Goal: Find contact information: Find contact information

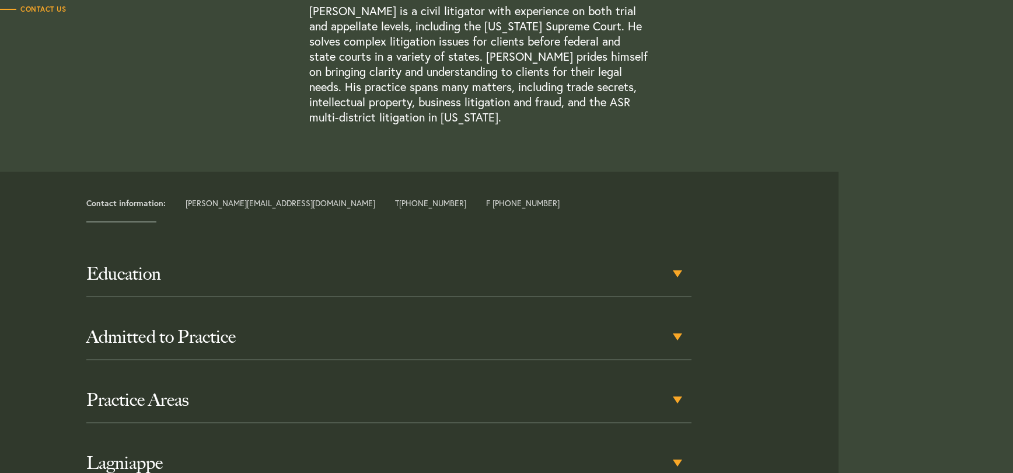
scroll to position [425, 0]
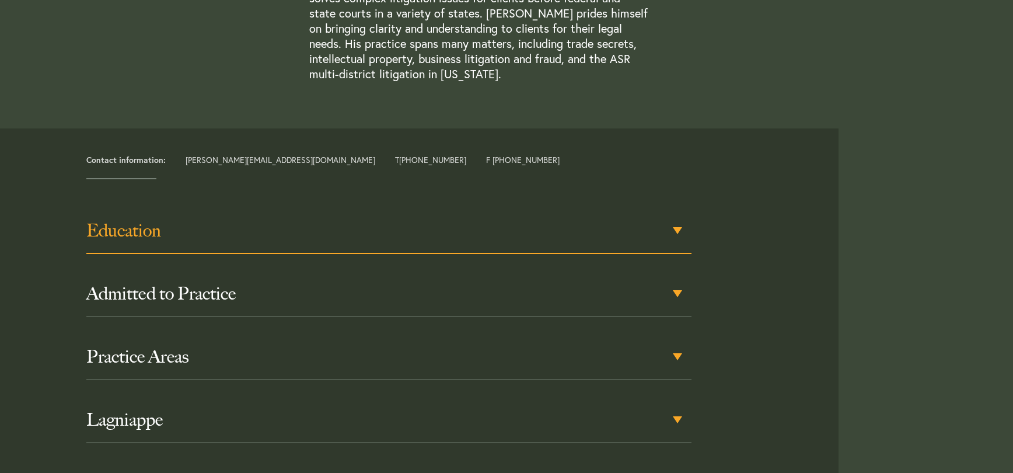
click at [679, 229] on div "Education" at bounding box center [388, 231] width 605 height 46
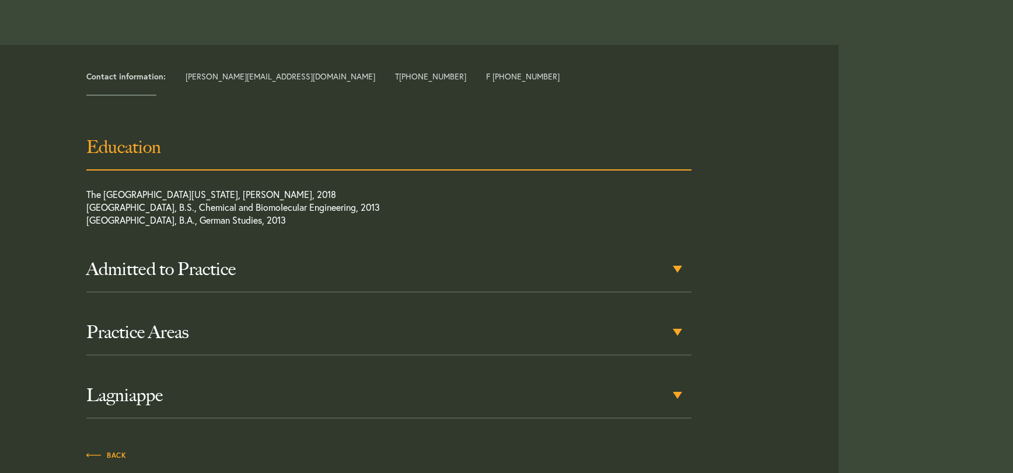
scroll to position [515, 0]
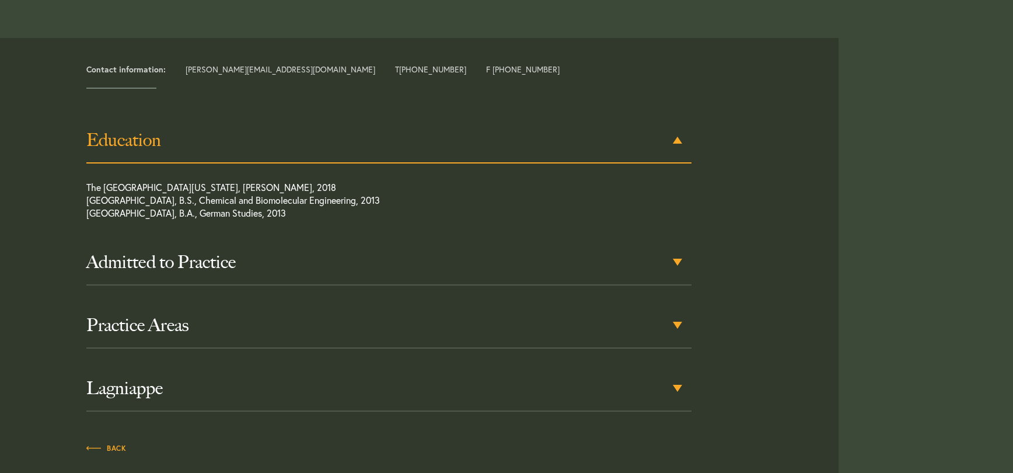
click at [679, 142] on div "Education" at bounding box center [388, 141] width 605 height 46
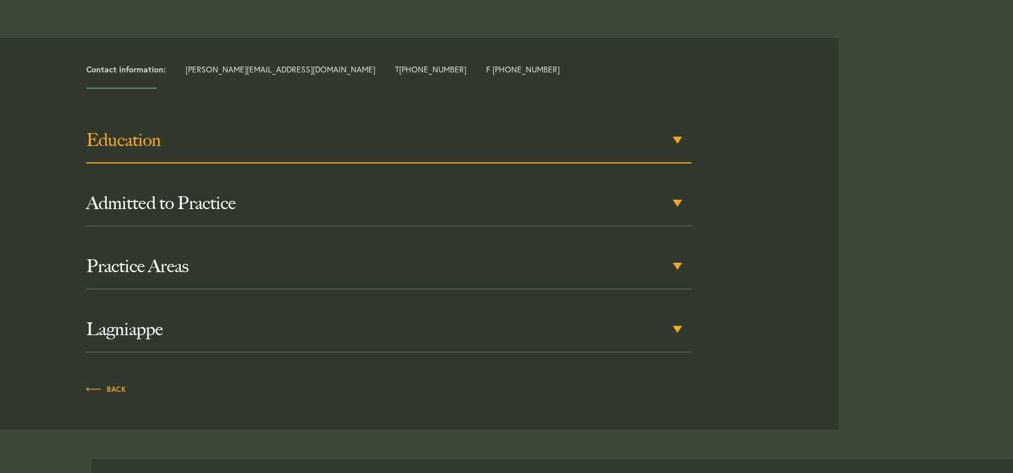
click at [679, 142] on div "Education" at bounding box center [388, 141] width 605 height 46
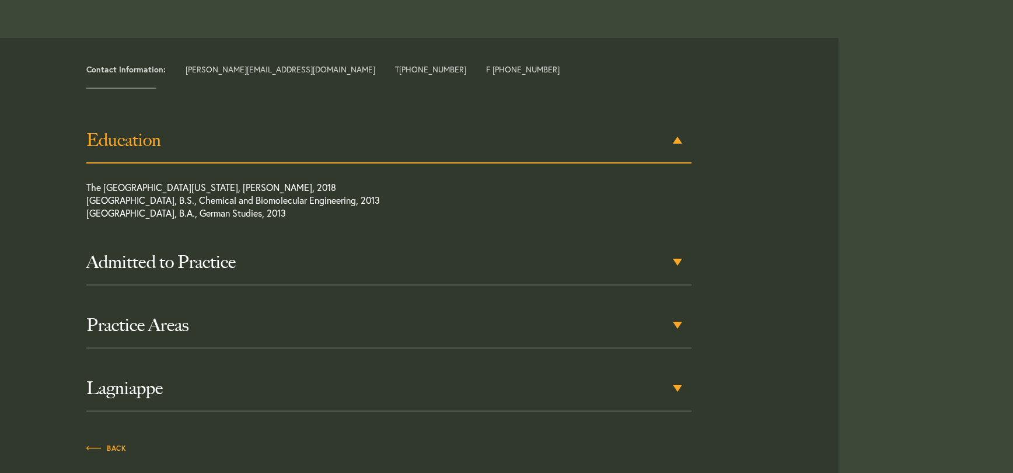
click at [679, 142] on div "Education" at bounding box center [388, 141] width 605 height 46
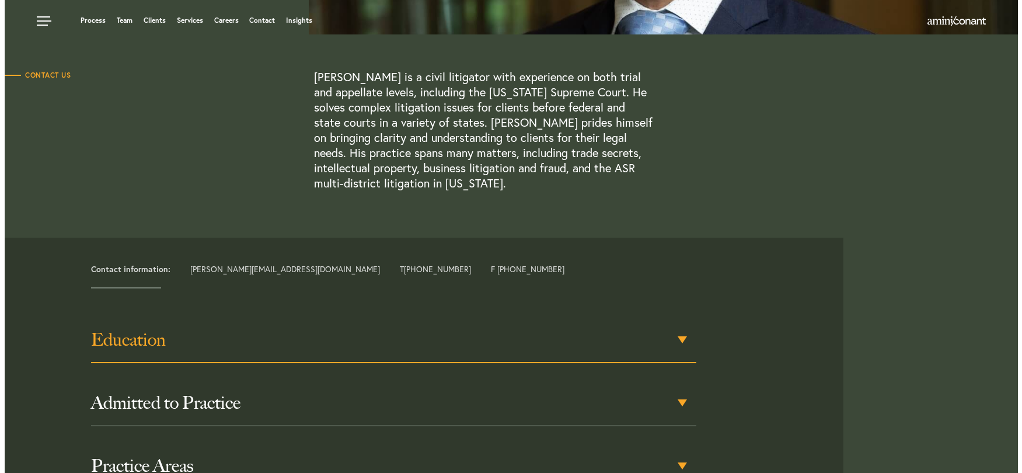
scroll to position [0, 0]
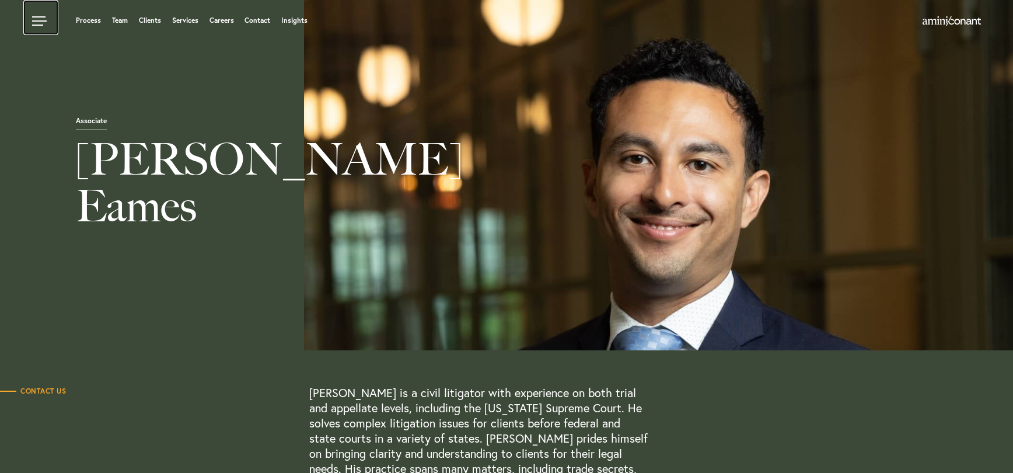
click at [36, 20] on link at bounding box center [40, 17] width 35 height 35
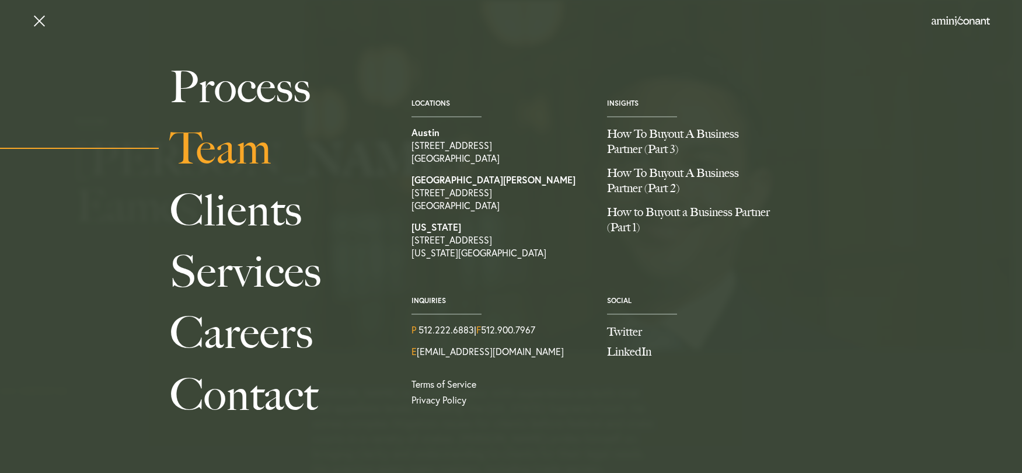
click at [251, 160] on link "Team" at bounding box center [278, 148] width 216 height 61
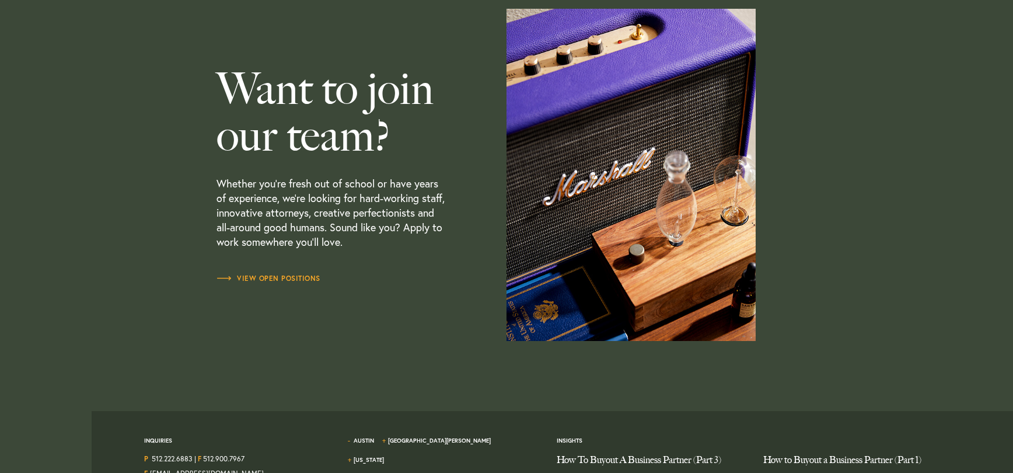
scroll to position [3435, 0]
click at [273, 281] on span "View Open Positions" at bounding box center [269, 277] width 104 height 7
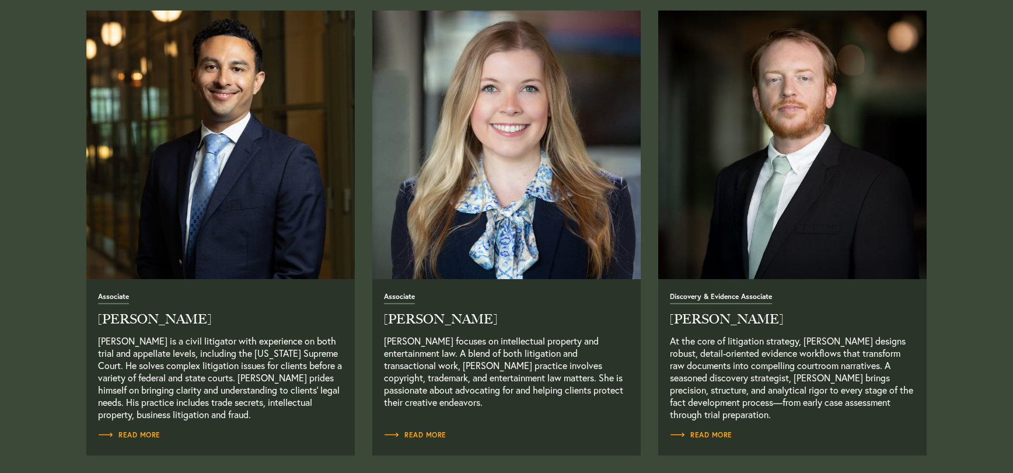
scroll to position [1493, 0]
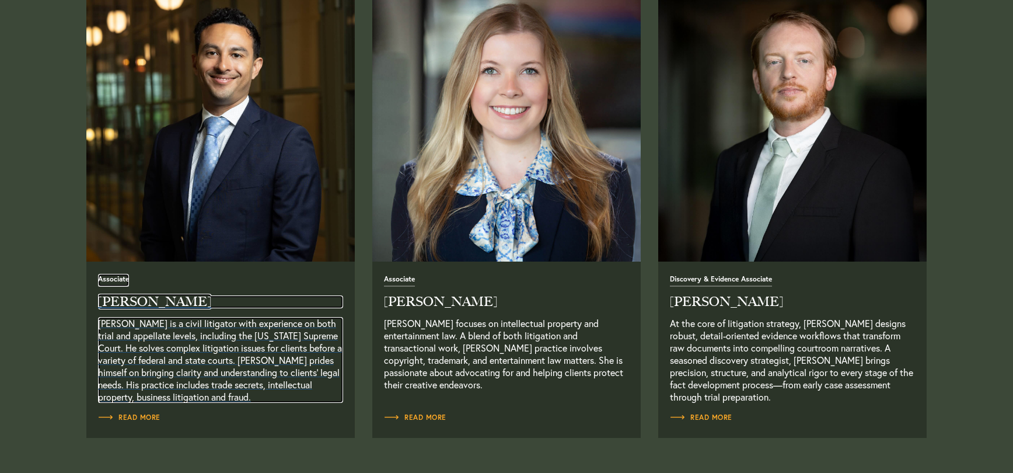
click at [133, 305] on h2 "[PERSON_NAME]" at bounding box center [220, 301] width 245 height 13
